Goal: Check status: Check status

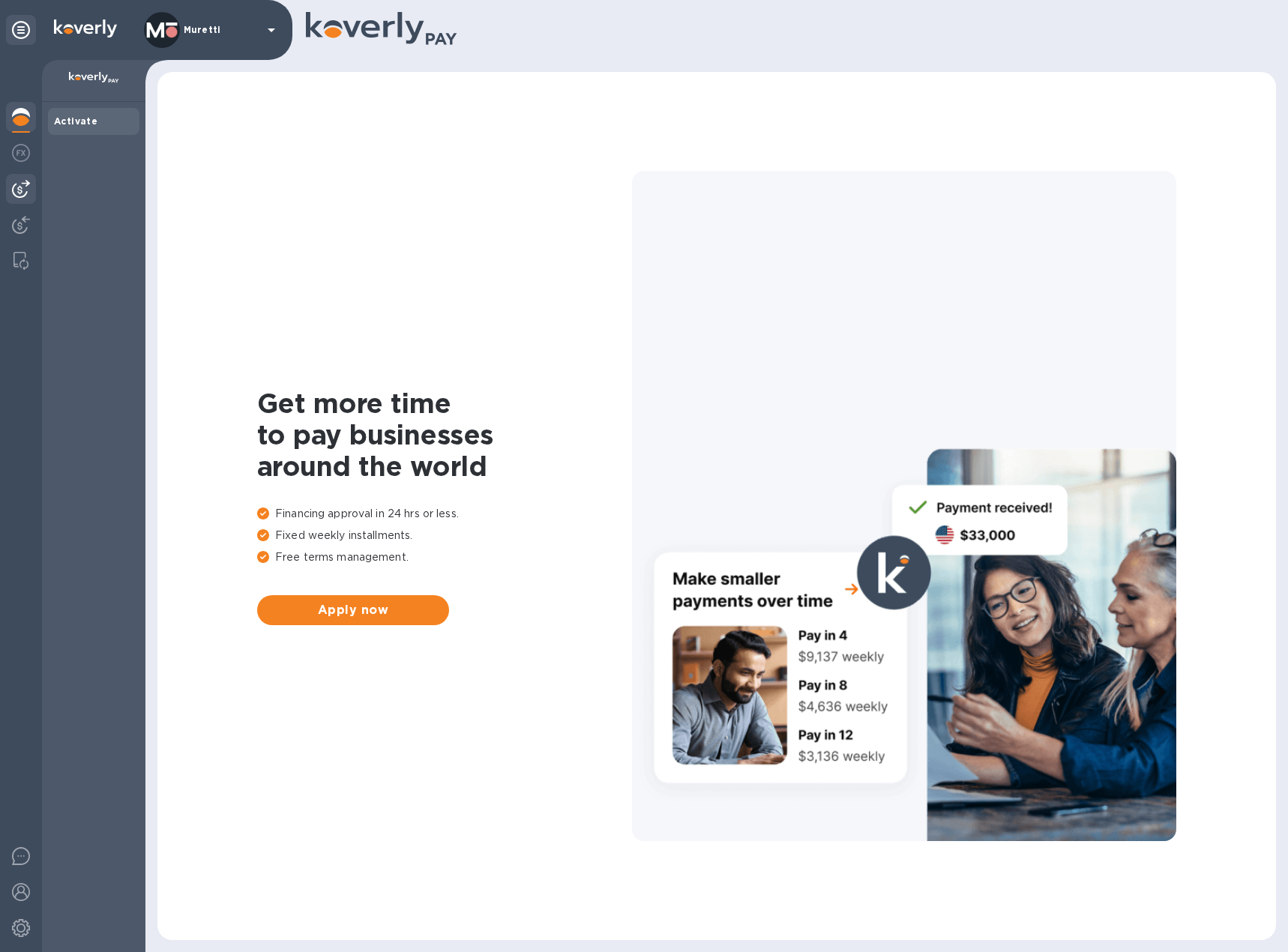
click at [18, 192] on img at bounding box center [20, 188] width 18 height 18
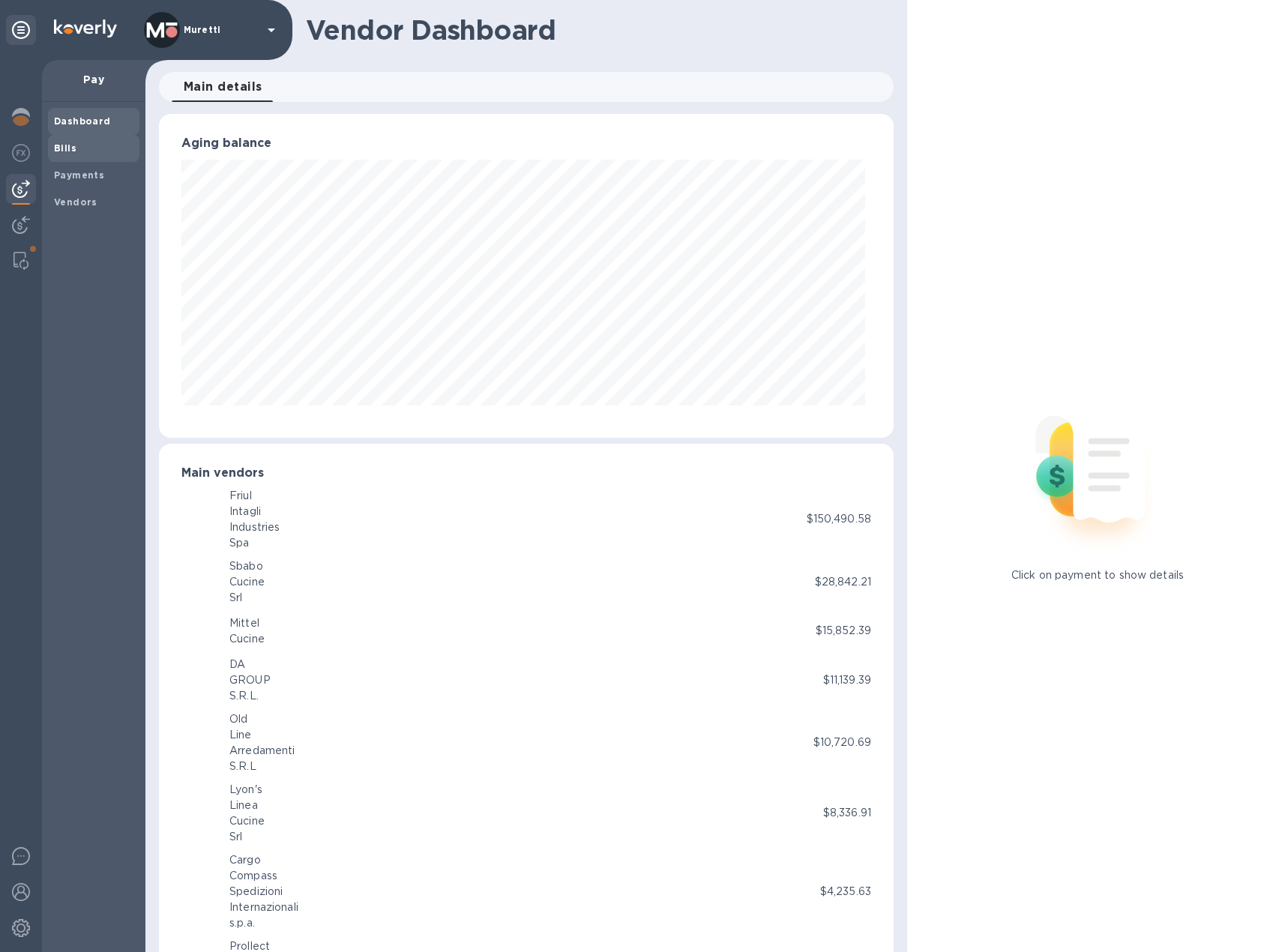
scroll to position [324, 729]
click at [71, 147] on b "Bills" at bounding box center [64, 148] width 22 height 12
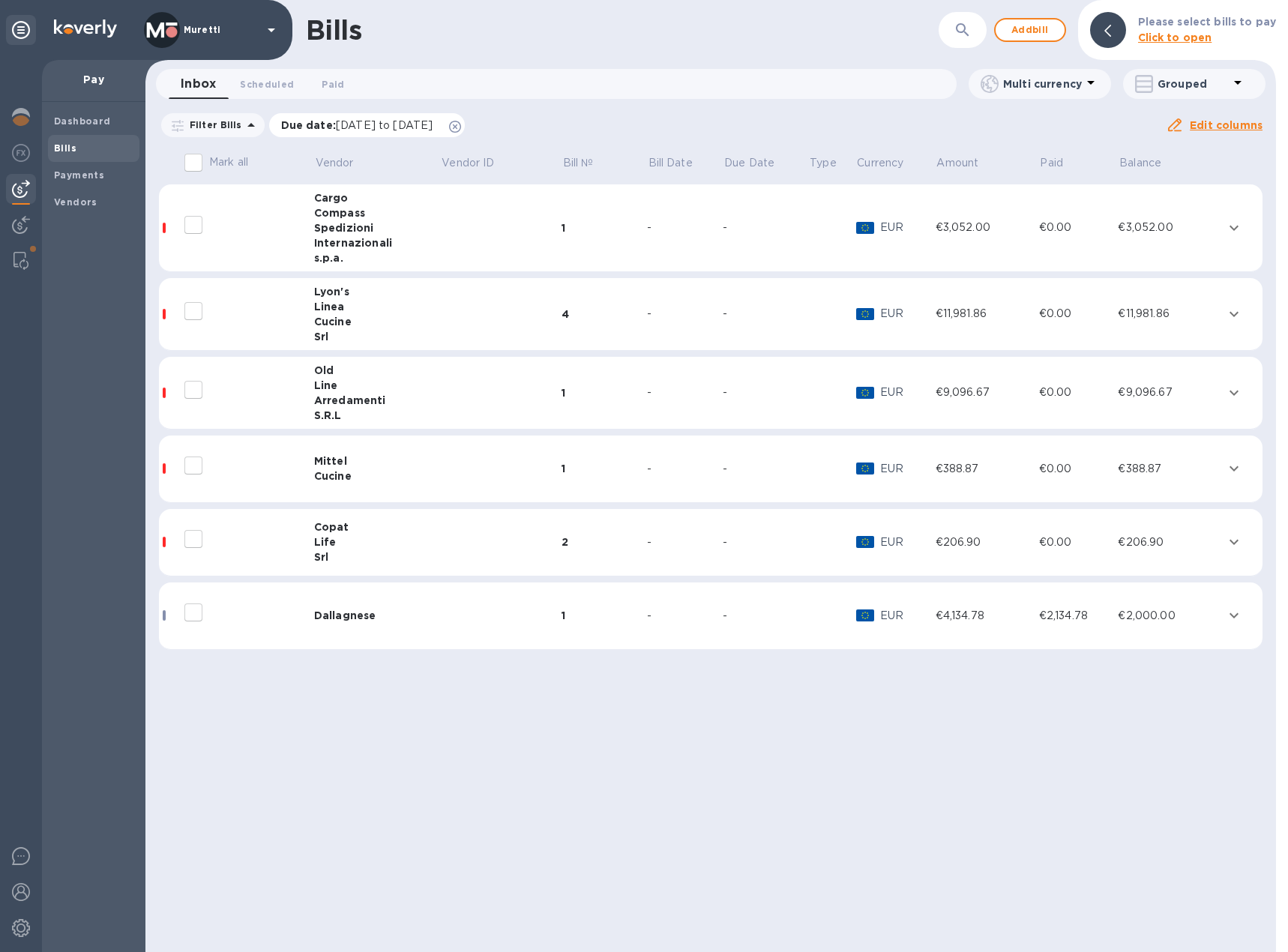
click at [462, 128] on icon at bounding box center [455, 127] width 12 height 12
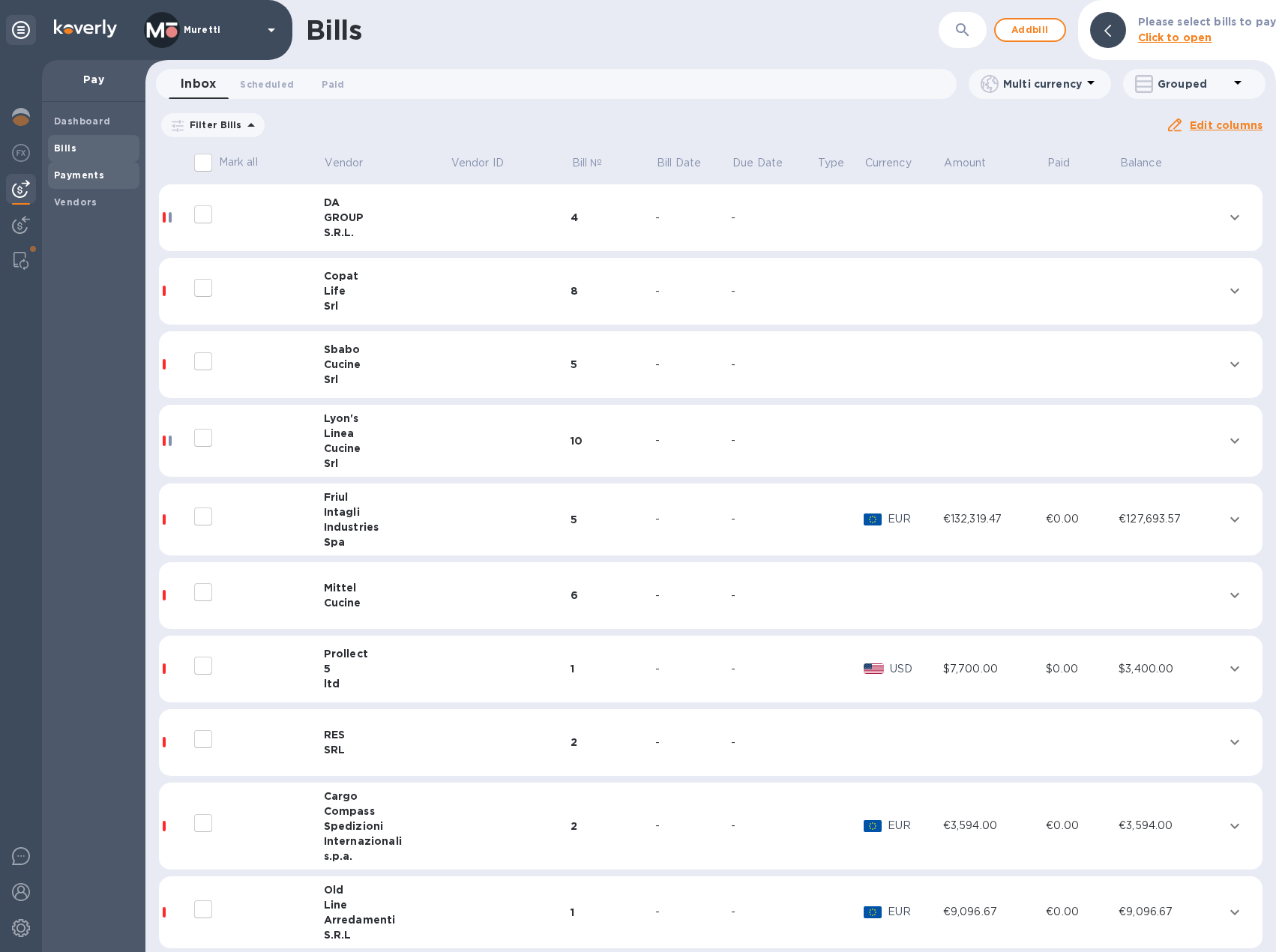
click at [83, 170] on b "Payments" at bounding box center [78, 176] width 50 height 12
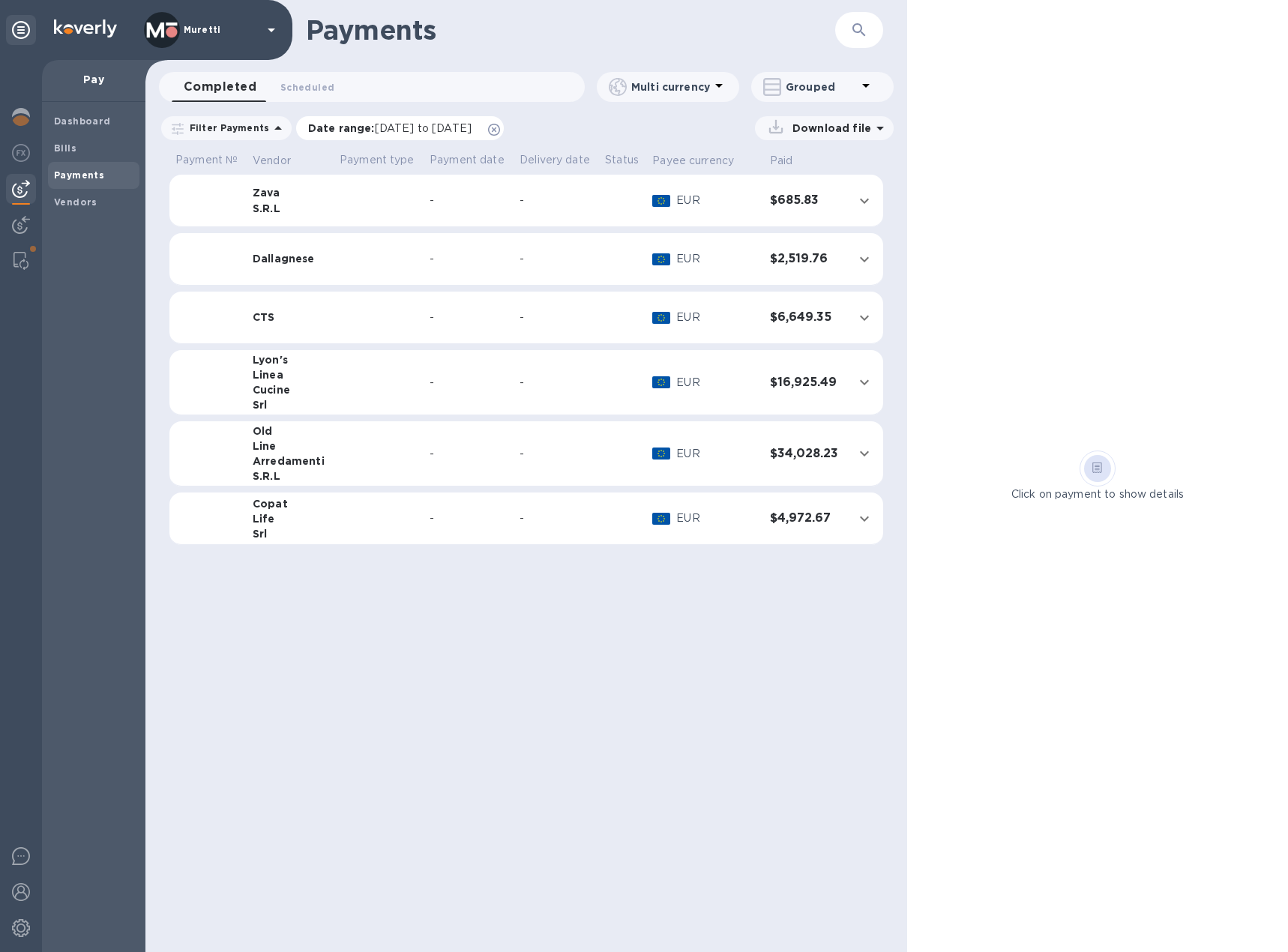
click at [500, 131] on icon at bounding box center [494, 130] width 12 height 12
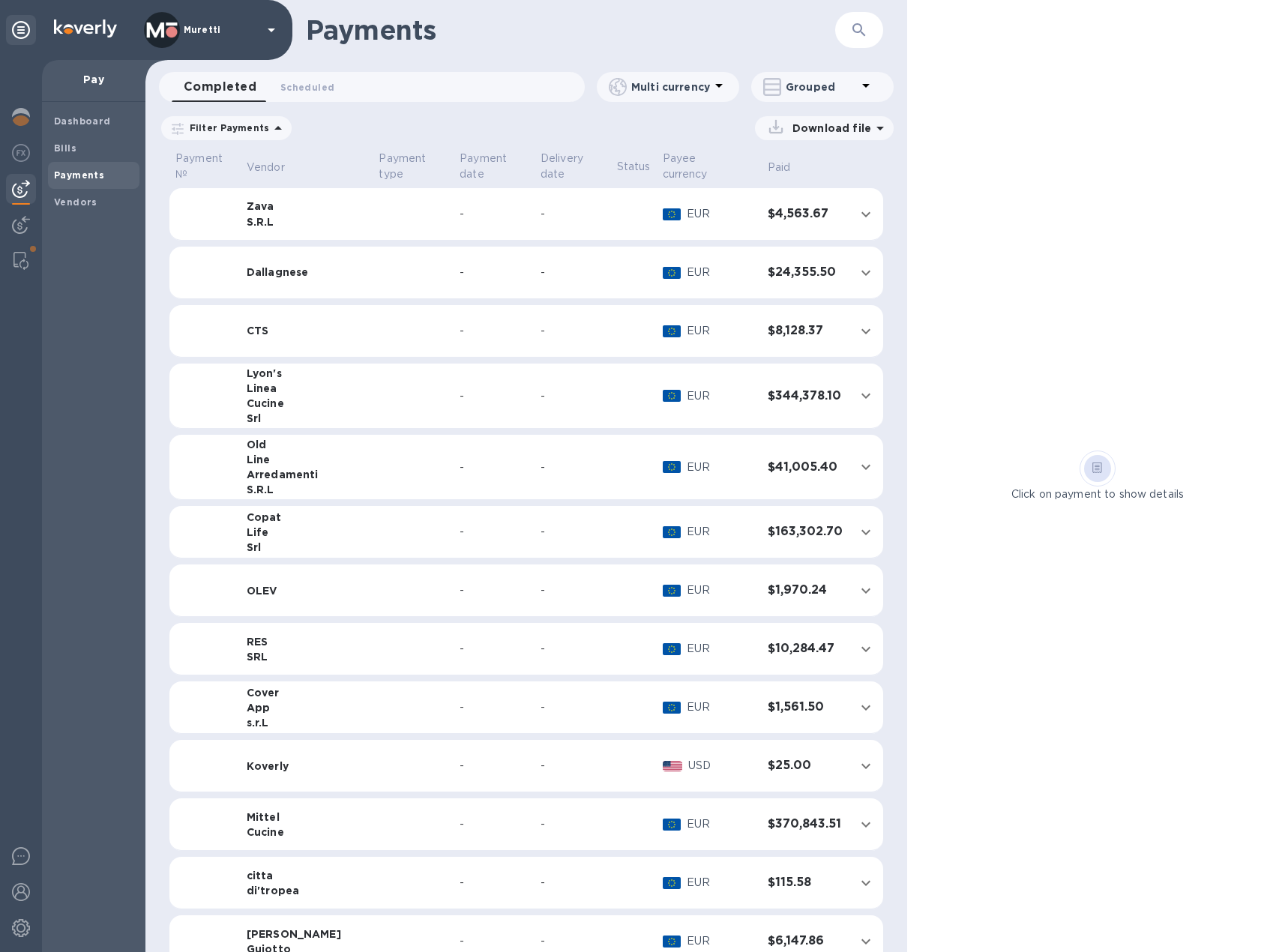
click at [294, 467] on div "Arredamenti" at bounding box center [307, 474] width 121 height 15
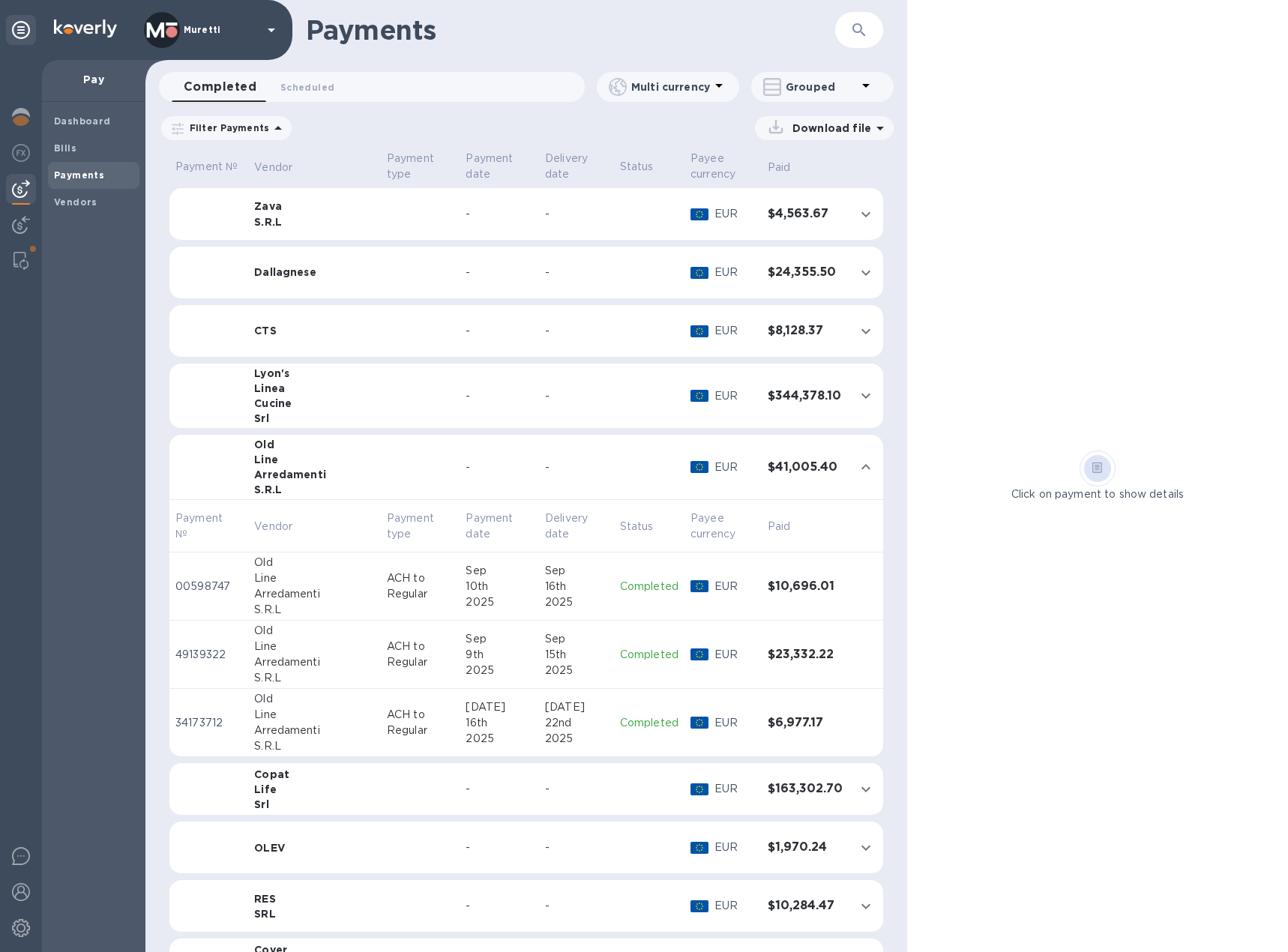
click at [331, 656] on td "Old Line Arredamenti S.R.L" at bounding box center [314, 654] width 133 height 68
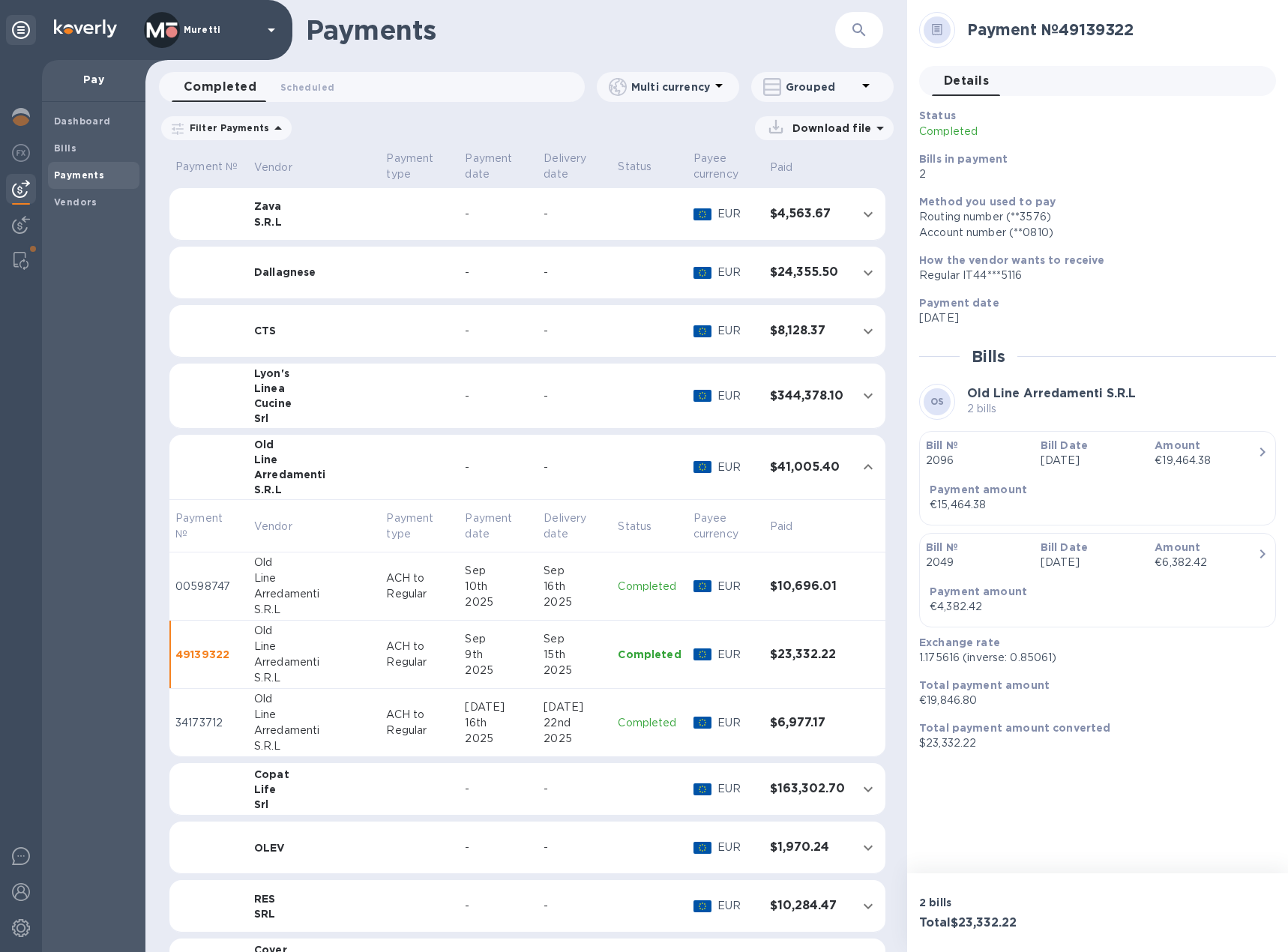
click at [386, 573] on p "ACH to Regular" at bounding box center [420, 586] width 66 height 31
